Goal: Navigation & Orientation: Find specific page/section

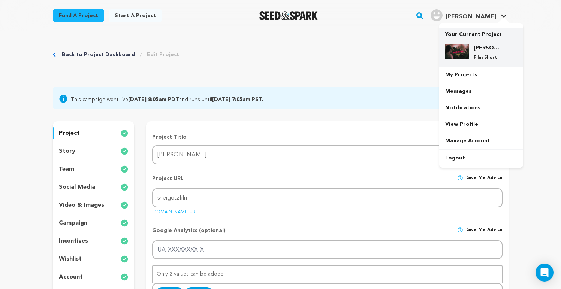
click at [469, 42] on div "Sheigetz Film Short" at bounding box center [481, 52] width 72 height 28
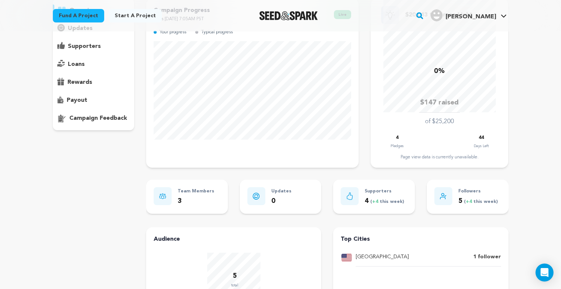
scroll to position [32, 0]
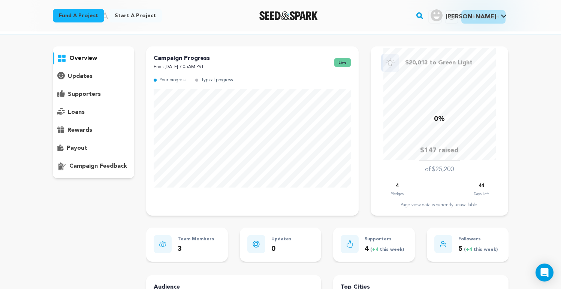
click at [97, 97] on p "supporters" at bounding box center [84, 94] width 33 height 9
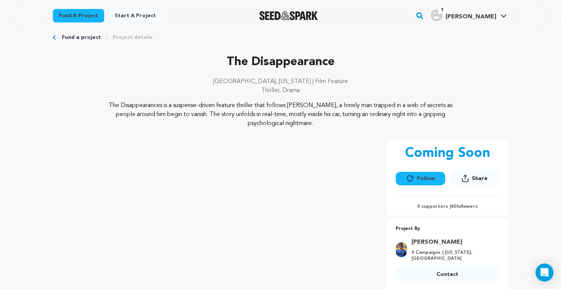
scroll to position [3, 0]
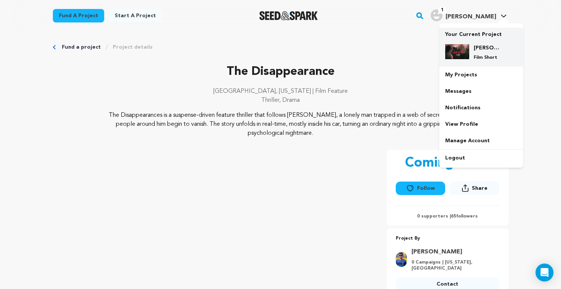
click at [473, 48] on div "Sheigetz Film Short" at bounding box center [487, 52] width 36 height 16
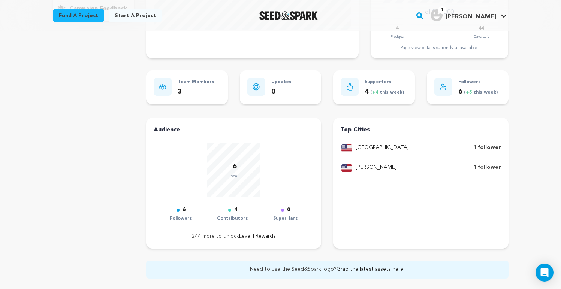
scroll to position [194, 0]
